Goal: Check status: Check status

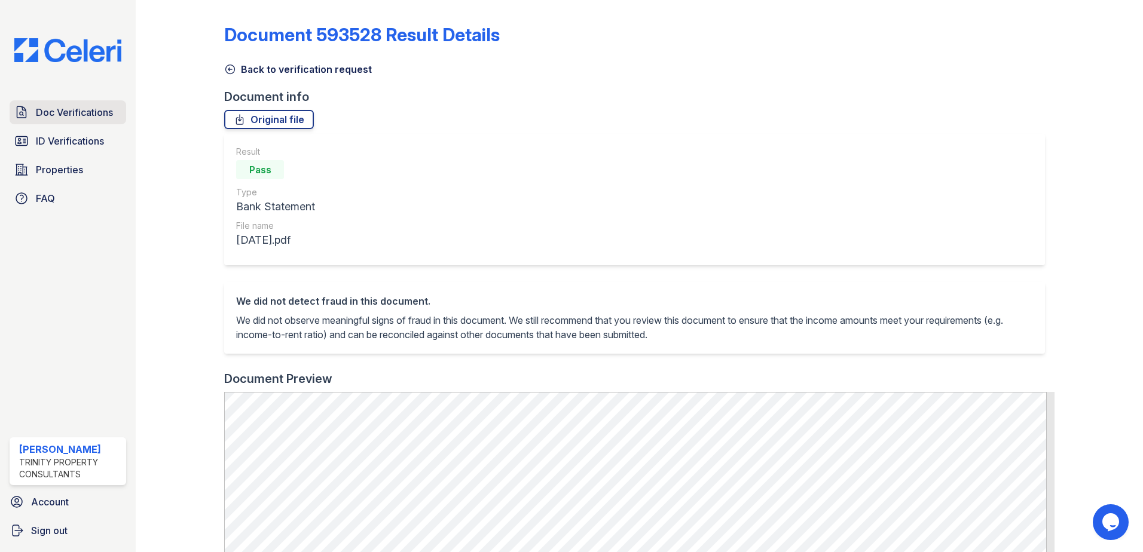
scroll to position [433, 0]
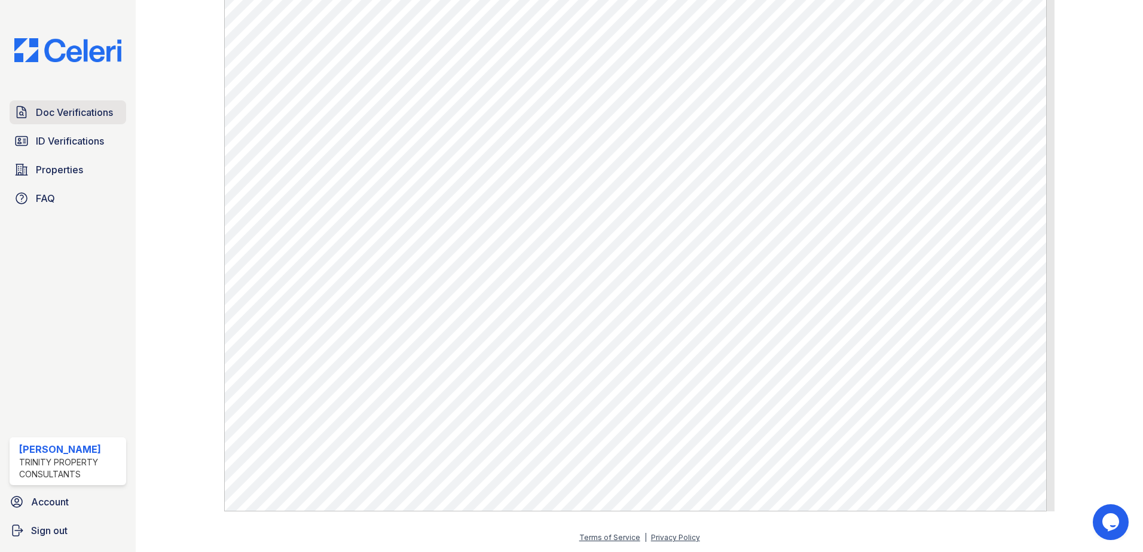
click at [104, 121] on link "Doc Verifications" at bounding box center [68, 112] width 117 height 24
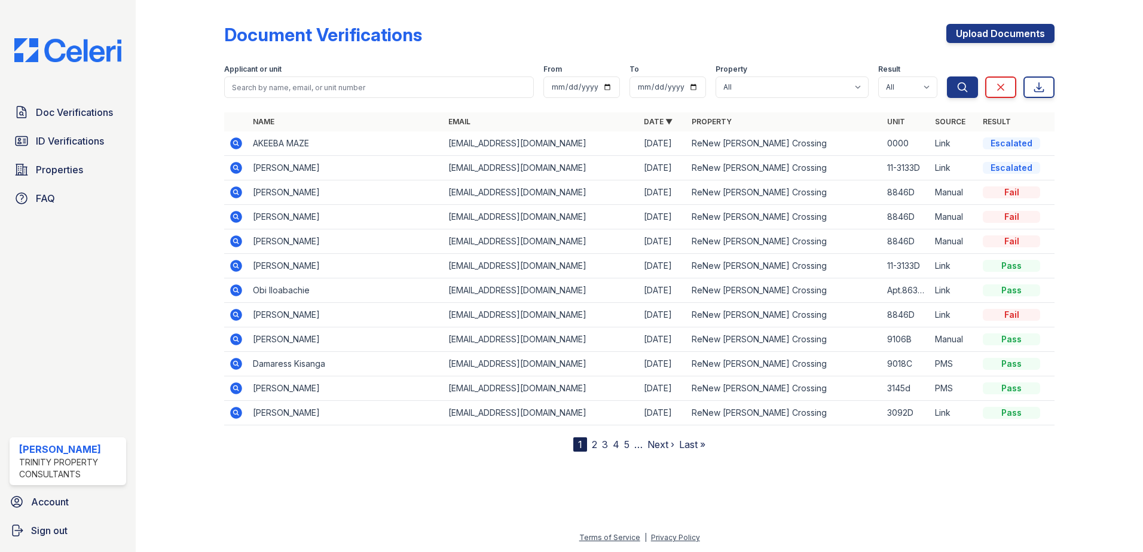
click at [237, 166] on icon at bounding box center [236, 168] width 14 height 14
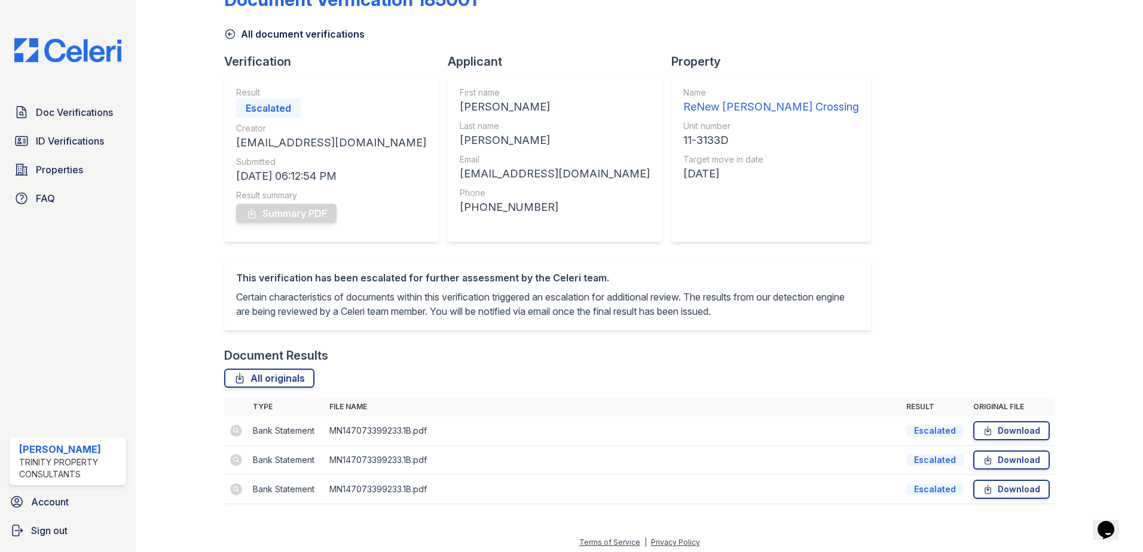
scroll to position [54, 0]
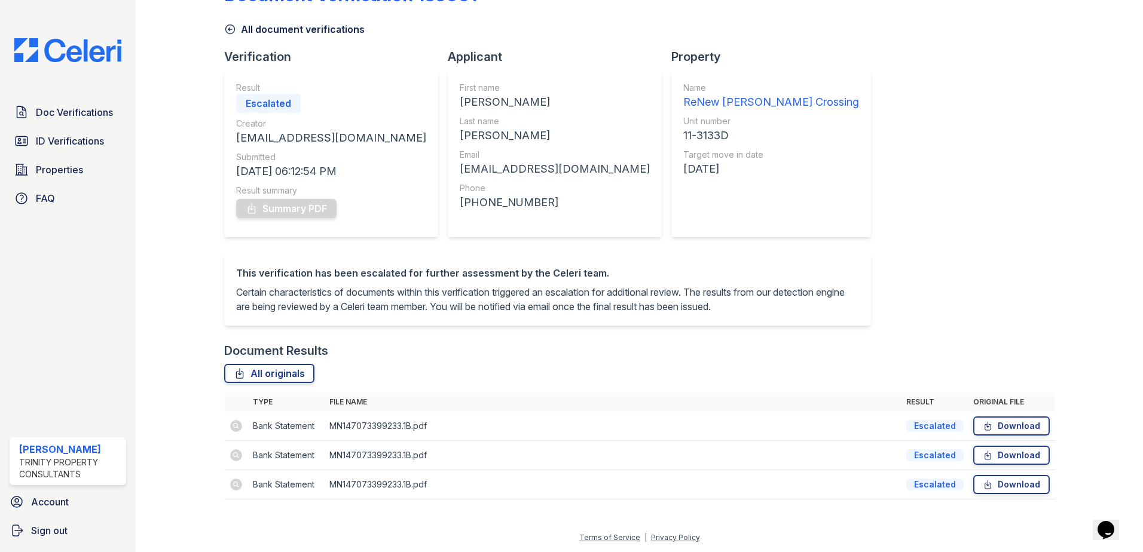
click at [236, 426] on td at bounding box center [236, 426] width 24 height 29
drag, startPoint x: 286, startPoint y: 421, endPoint x: 363, endPoint y: 441, distance: 79.6
click at [288, 422] on td "Bank Statement" at bounding box center [286, 426] width 77 height 29
click at [364, 441] on td "MN147073399233.1B.pdf" at bounding box center [613, 455] width 577 height 29
click at [115, 142] on link "ID Verifications" at bounding box center [68, 141] width 117 height 24
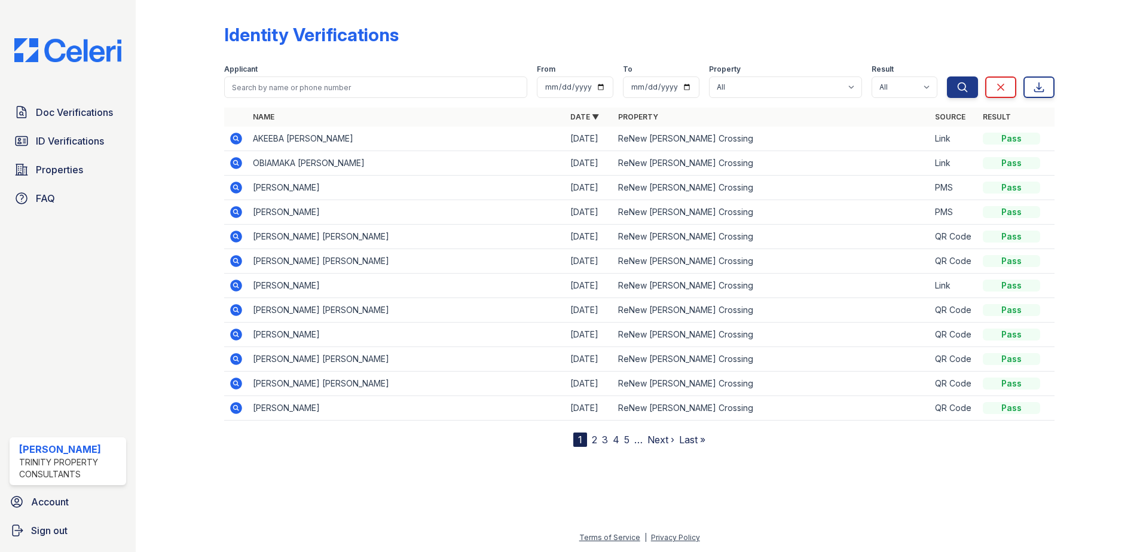
click at [237, 209] on icon at bounding box center [236, 212] width 12 height 12
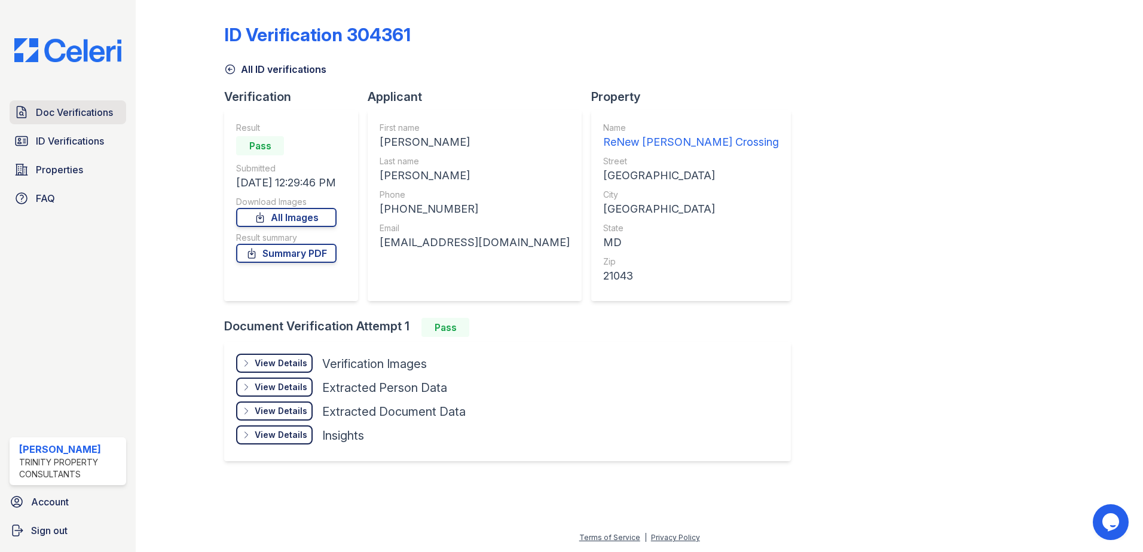
click at [80, 109] on span "Doc Verifications" at bounding box center [74, 112] width 77 height 14
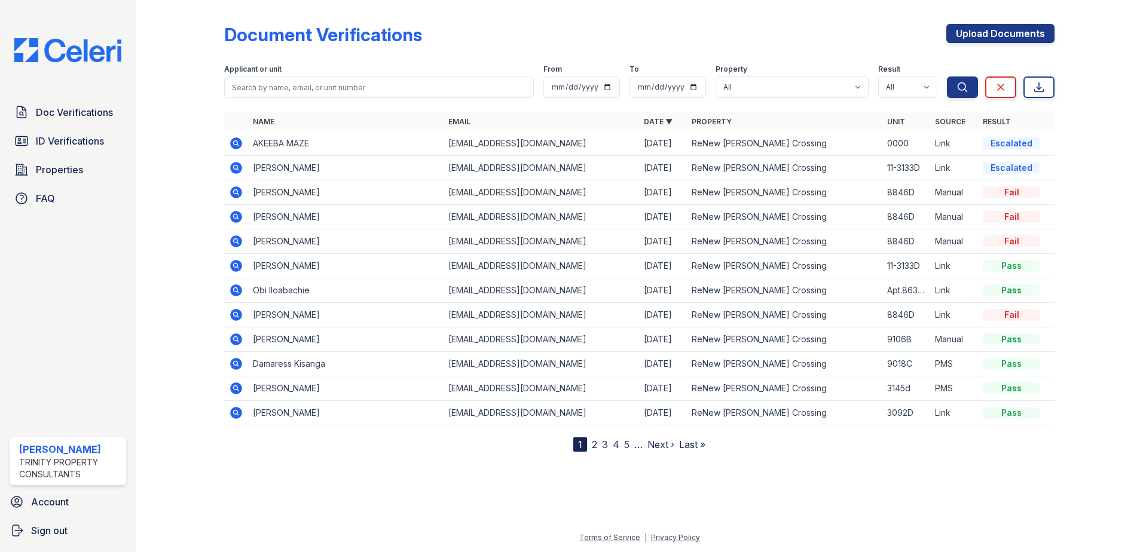
click at [237, 169] on icon at bounding box center [236, 168] width 14 height 14
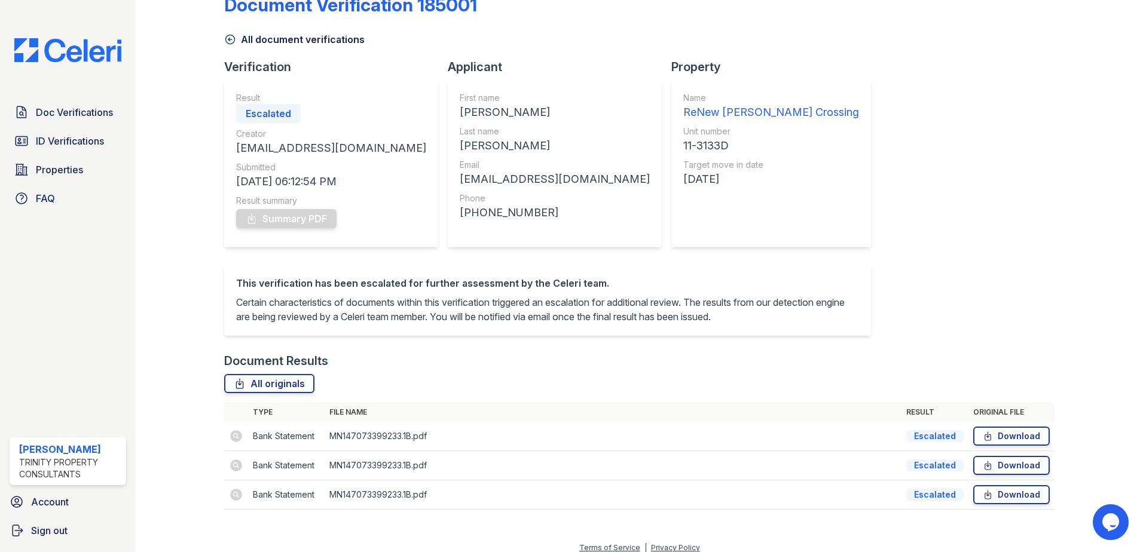
scroll to position [54, 0]
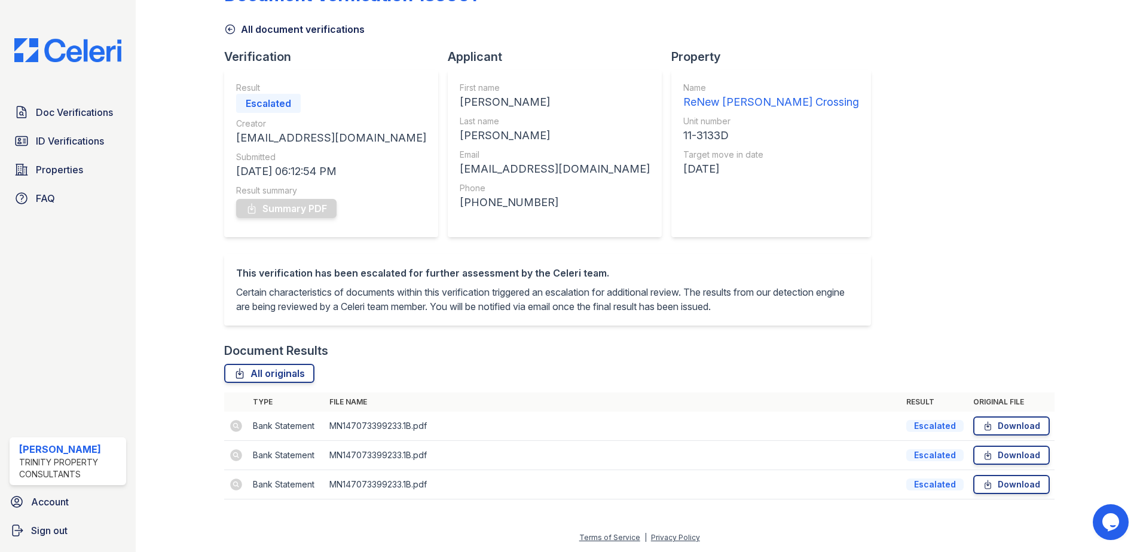
click at [186, 141] on div at bounding box center [189, 238] width 69 height 547
click at [61, 106] on span "Doc Verifications" at bounding box center [74, 112] width 77 height 14
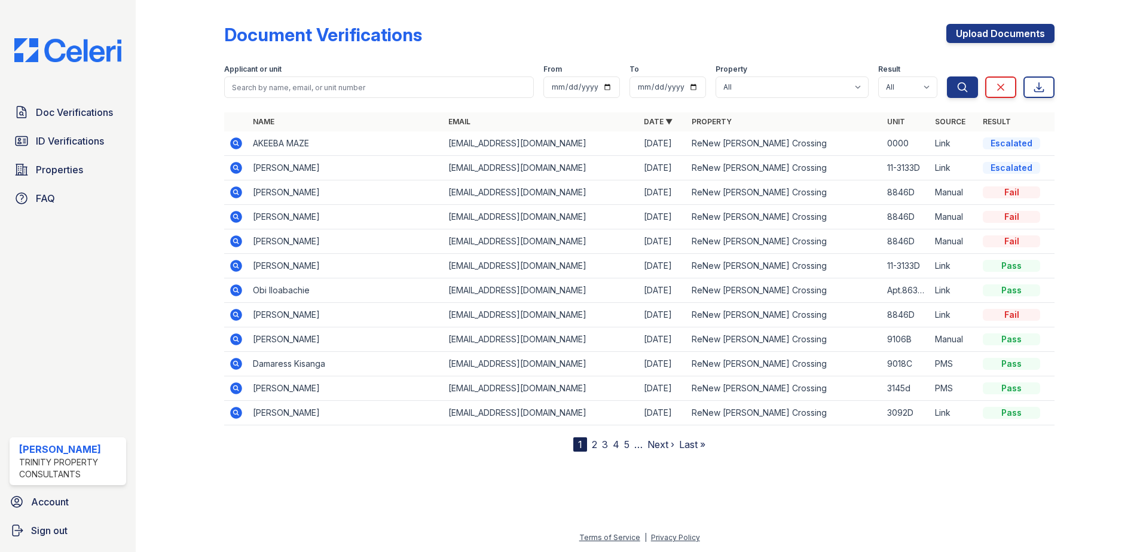
click at [241, 267] on icon at bounding box center [236, 266] width 12 height 12
